Goal: Task Accomplishment & Management: Use online tool/utility

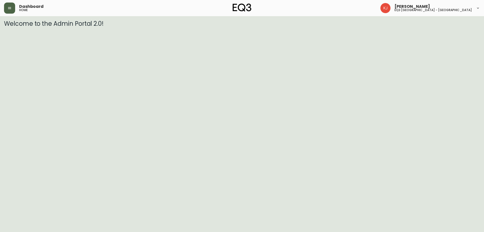
click at [12, 9] on button "button" at bounding box center [9, 8] width 11 height 11
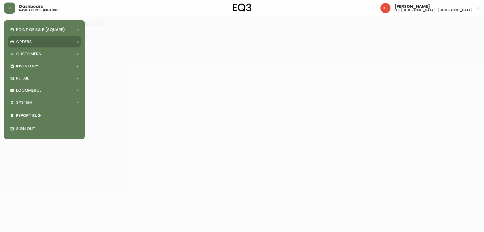
click at [33, 43] on div "Orders" at bounding box center [42, 42] width 64 height 6
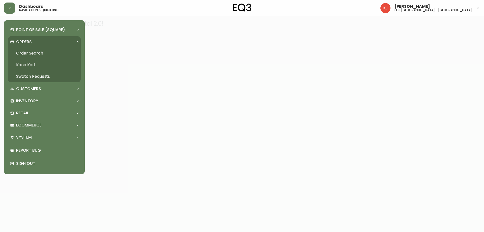
click at [37, 54] on link "Order Search" at bounding box center [44, 53] width 73 height 12
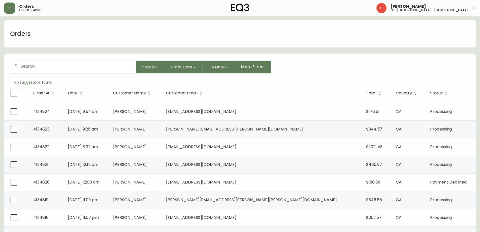
click at [80, 66] on input "text" at bounding box center [75, 66] width 111 height 5
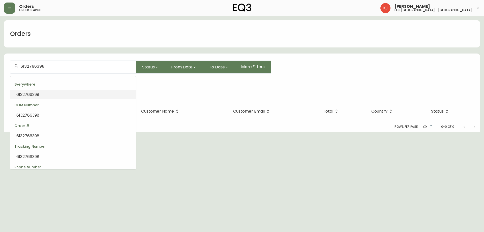
click at [58, 67] on input "6132766398" at bounding box center [75, 66] width 111 height 5
type input "613276639"
click at [61, 64] on input "4388822776" at bounding box center [75, 66] width 111 height 5
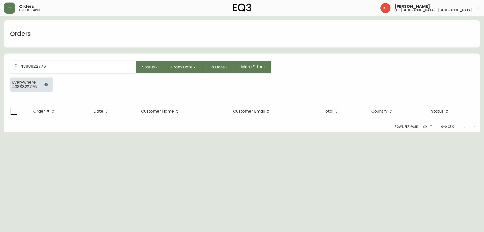
type input "438882277"
type input "514378373"
type input "438821472"
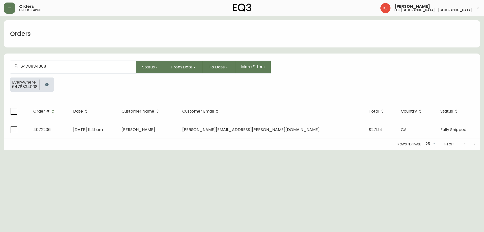
type input "647883400"
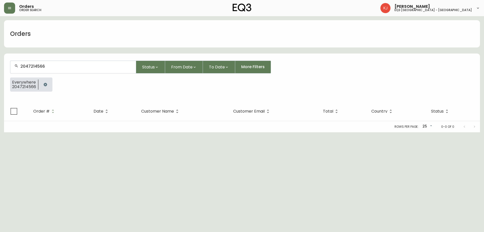
click at [54, 69] on div "2047214566" at bounding box center [73, 67] width 126 height 12
type input "204721456"
type input "5142350450"
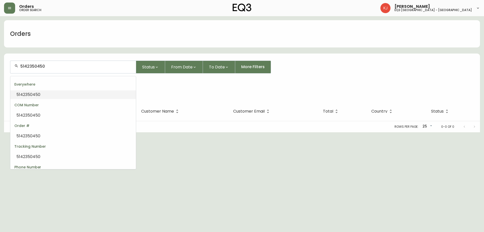
click at [52, 65] on input "5142350450" at bounding box center [75, 66] width 111 height 5
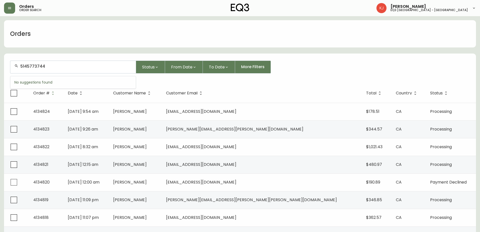
type input "5145773744"
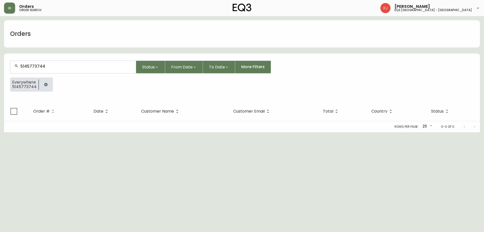
click at [48, 68] on input "5145773744" at bounding box center [75, 66] width 111 height 5
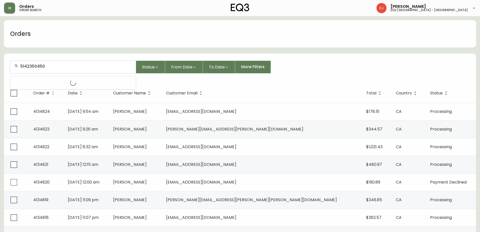
type input "5142350450"
